Goal: Task Accomplishment & Management: Manage account settings

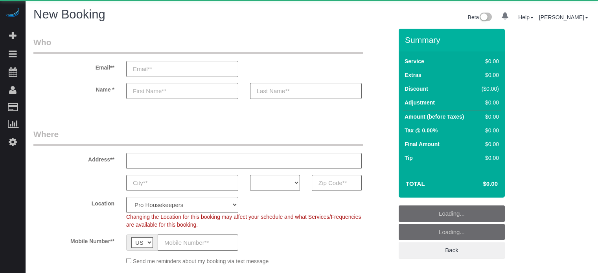
select select "number:9"
select select "object:1260"
select select "4"
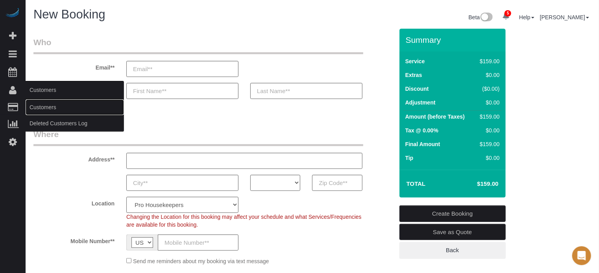
click at [50, 111] on link "Customers" at bounding box center [75, 108] width 98 height 16
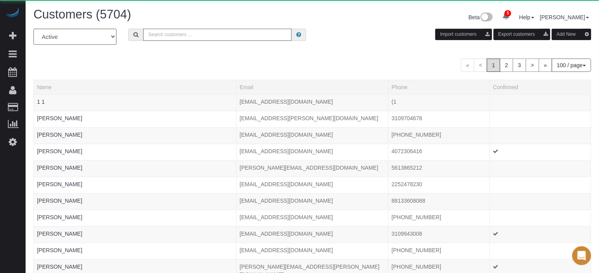
click at [159, 32] on input "text" at bounding box center [217, 35] width 148 height 12
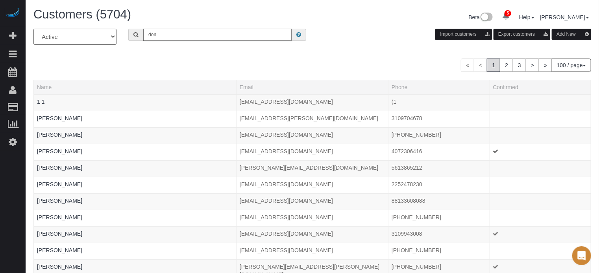
type input "Donna Johnston-Hoppner"
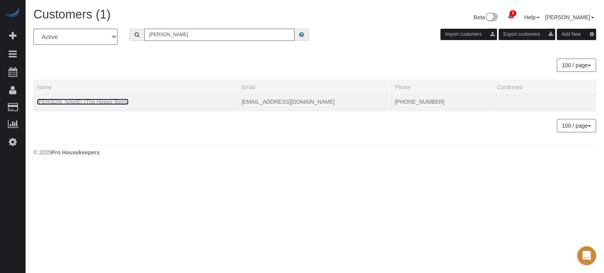
click at [113, 99] on link "Donna Johnston-Hoppner (The Helper Bees)" at bounding box center [83, 102] width 92 height 6
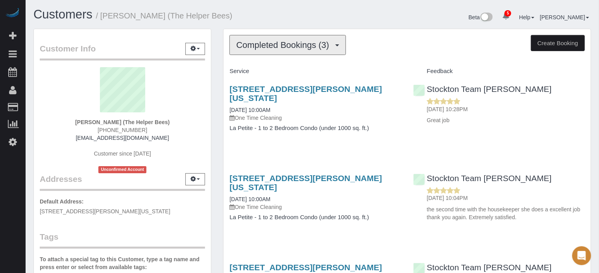
click at [258, 48] on span "Completed Bookings (3)" at bounding box center [284, 45] width 97 height 10
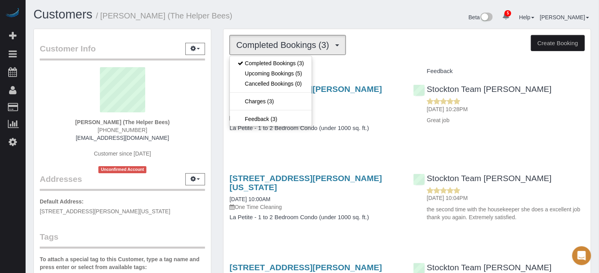
click at [258, 48] on span "Completed Bookings (3)" at bounding box center [284, 45] width 97 height 10
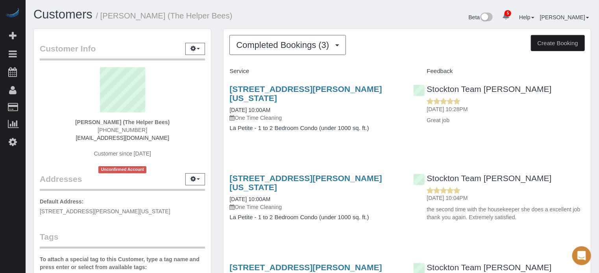
drag, startPoint x: 555, startPoint y: 182, endPoint x: 515, endPoint y: 177, distance: 40.8
click at [555, 186] on div "08/08/2025 10:04PM the second time with the housekeeper she does a excellent jo…" at bounding box center [498, 203] width 171 height 35
click at [305, 45] on span "Completed Bookings (3)" at bounding box center [284, 45] width 97 height 10
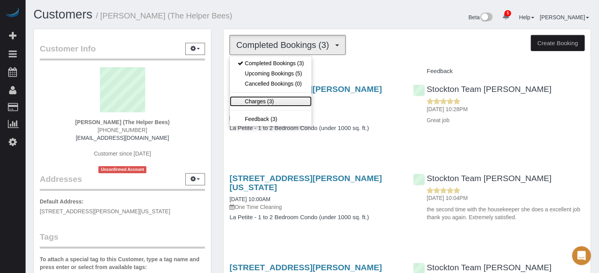
click at [270, 102] on link "Charges (3)" at bounding box center [271, 101] width 82 height 10
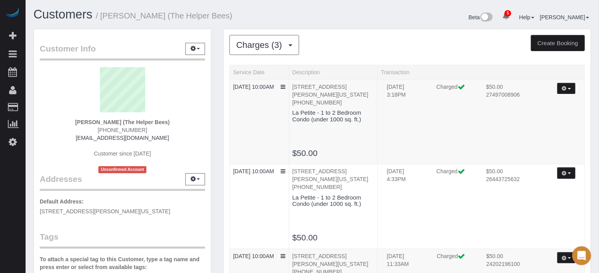
click at [220, 101] on div "Charges (3) Completed Bookings (3) Upcoming Bookings (5) Cancelled Bookings (0)…" at bounding box center [407, 192] width 380 height 326
click at [558, 87] on button "button" at bounding box center [566, 88] width 18 height 11
click at [546, 87] on td "Refund Send Invoice Refresh" at bounding box center [561, 95] width 39 height 24
click at [308, 93] on p "1012 S. Washington Street, Lodi, CA 95240 (209) 933-1668" at bounding box center [333, 95] width 82 height 24
click at [281, 90] on icon at bounding box center [283, 87] width 5 height 6
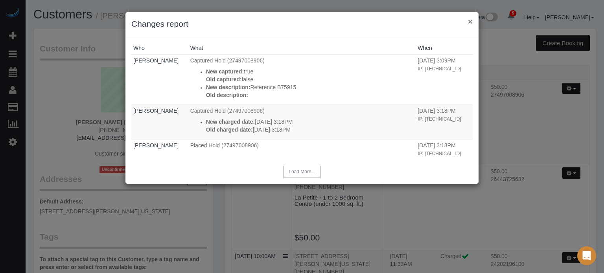
click at [470, 22] on button "×" at bounding box center [470, 21] width 5 height 8
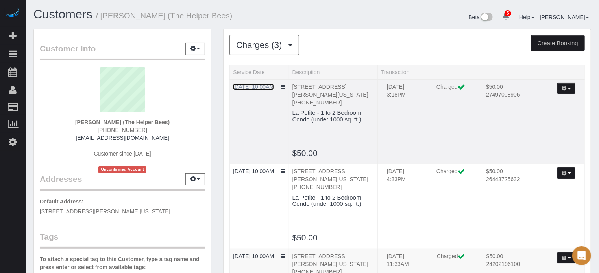
click at [259, 84] on link "09/04/2025 10:00AM" at bounding box center [253, 87] width 41 height 6
click at [568, 88] on span "button" at bounding box center [569, 89] width 3 height 2
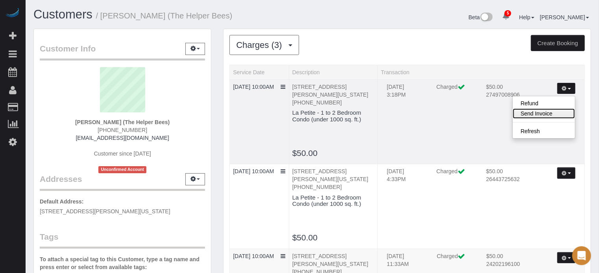
click at [557, 110] on link "Send Invoice" at bounding box center [543, 114] width 62 height 10
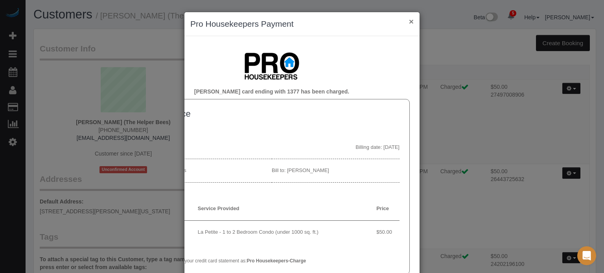
click at [409, 22] on button "×" at bounding box center [411, 21] width 5 height 8
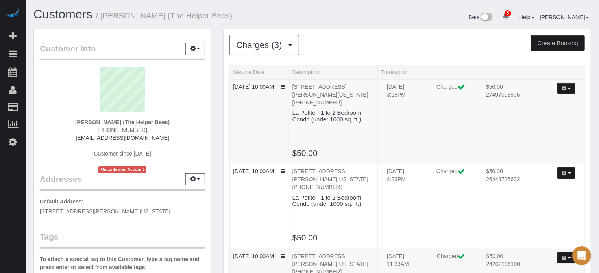
click at [222, 104] on div "Charges (3) Completed Bookings (3) Upcoming Bookings (5) Cancelled Bookings (0)…" at bounding box center [407, 192] width 380 height 326
drag, startPoint x: 260, startPoint y: 75, endPoint x: 220, endPoint y: 90, distance: 43.0
click at [220, 90] on div "Charges (3) Completed Bookings (3) Upcoming Bookings (5) Cancelled Bookings (0)…" at bounding box center [407, 192] width 380 height 326
click at [573, 89] on button "button" at bounding box center [566, 88] width 18 height 11
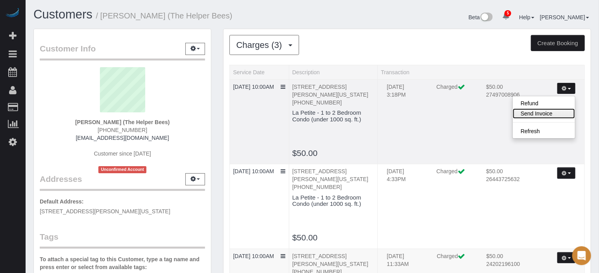
click at [540, 112] on link "Send Invoice" at bounding box center [543, 114] width 62 height 10
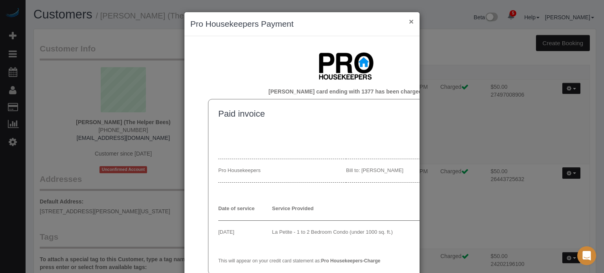
click at [410, 20] on button "×" at bounding box center [411, 21] width 5 height 8
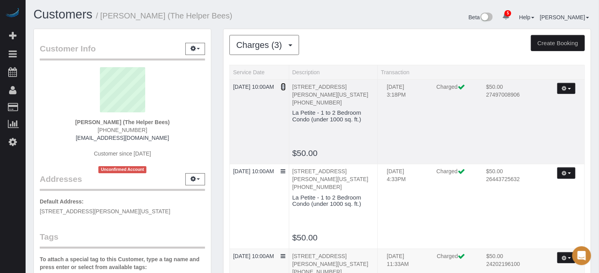
click at [284, 90] on icon at bounding box center [283, 87] width 5 height 6
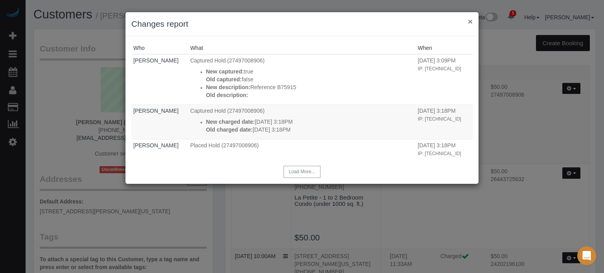
click at [469, 22] on button "×" at bounding box center [470, 21] width 5 height 8
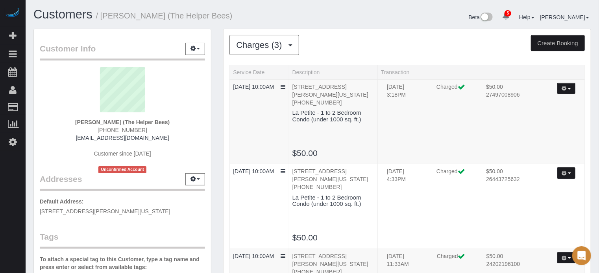
click at [221, 165] on div "Charges (3) Completed Bookings (3) Upcoming Bookings (5) Cancelled Bookings (0)…" at bounding box center [407, 192] width 380 height 326
click at [568, 91] on button "button" at bounding box center [566, 88] width 18 height 11
click at [436, 138] on td "09/03/2025 3:18PM Charged $50.00 27497008906 Refund Send Invoice Refresh" at bounding box center [481, 121] width 207 height 85
click at [564, 87] on icon "button" at bounding box center [563, 88] width 5 height 4
click at [563, 87] on icon "button" at bounding box center [563, 88] width 5 height 4
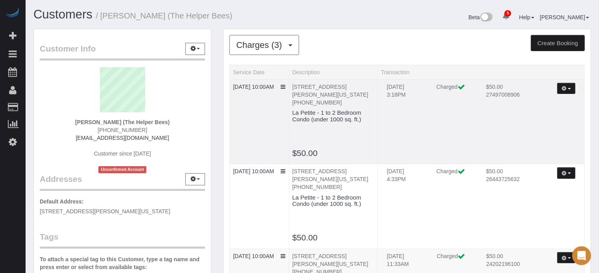
drag, startPoint x: 224, startPoint y: 82, endPoint x: 240, endPoint y: 139, distance: 59.1
click at [224, 82] on div "Charges (3) Completed Bookings (3) Upcoming Bookings (5) Cancelled Bookings (0)…" at bounding box center [406, 188] width 367 height 318
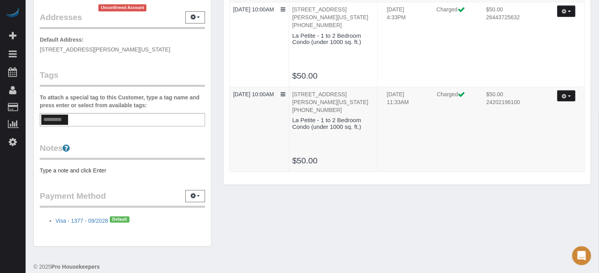
scroll to position [170, 0]
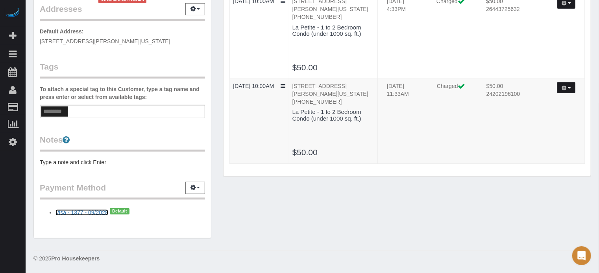
click at [90, 210] on link "Visa - 1377 - 09/2028" at bounding box center [81, 213] width 53 height 6
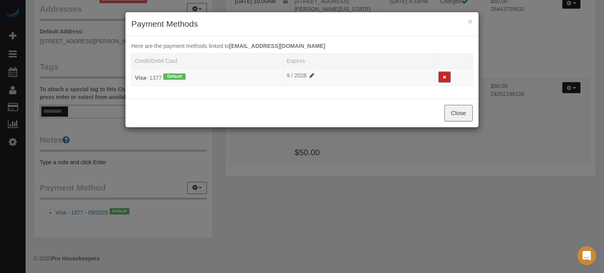
click at [99, 211] on div "× Payment Methods Here are the payment methods linked to dj1947777@gmail.com Cr…" at bounding box center [302, 136] width 604 height 273
click at [470, 22] on button "×" at bounding box center [470, 21] width 5 height 8
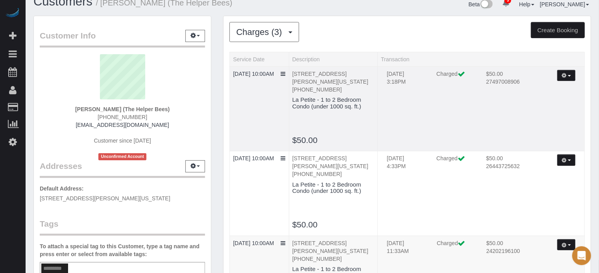
scroll to position [0, 0]
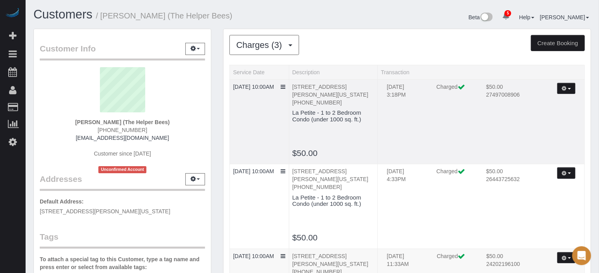
click at [511, 93] on td "$50.00 27497008906" at bounding box center [511, 95] width 62 height 24
click at [338, 102] on p "1012 S. Washington Street, Lodi, CA 95240 (209) 933-1668" at bounding box center [333, 95] width 82 height 24
click at [560, 91] on button "button" at bounding box center [566, 88] width 18 height 11
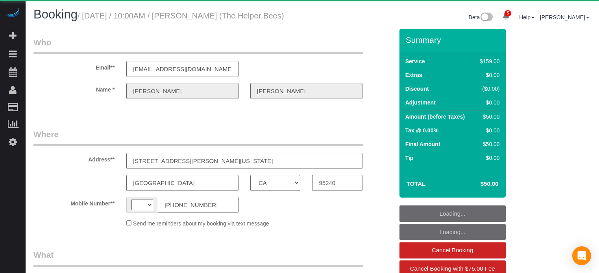
select select "CA"
select select "string:[GEOGRAPHIC_DATA]"
select select "object:671"
select select "string:fspay-2b378d33-3588-4137-8fc3-463fa8fd3033"
select select "4"
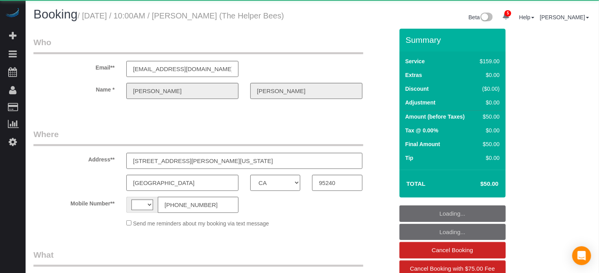
select select "spot1"
select select "number:9"
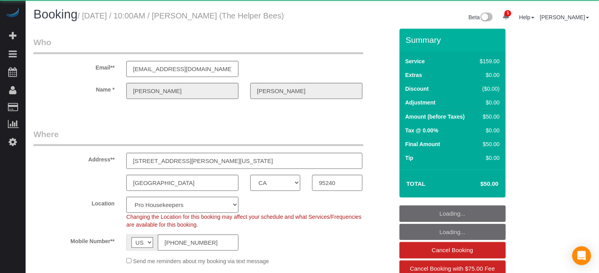
select select "object:1308"
